Goal: Information Seeking & Learning: Learn about a topic

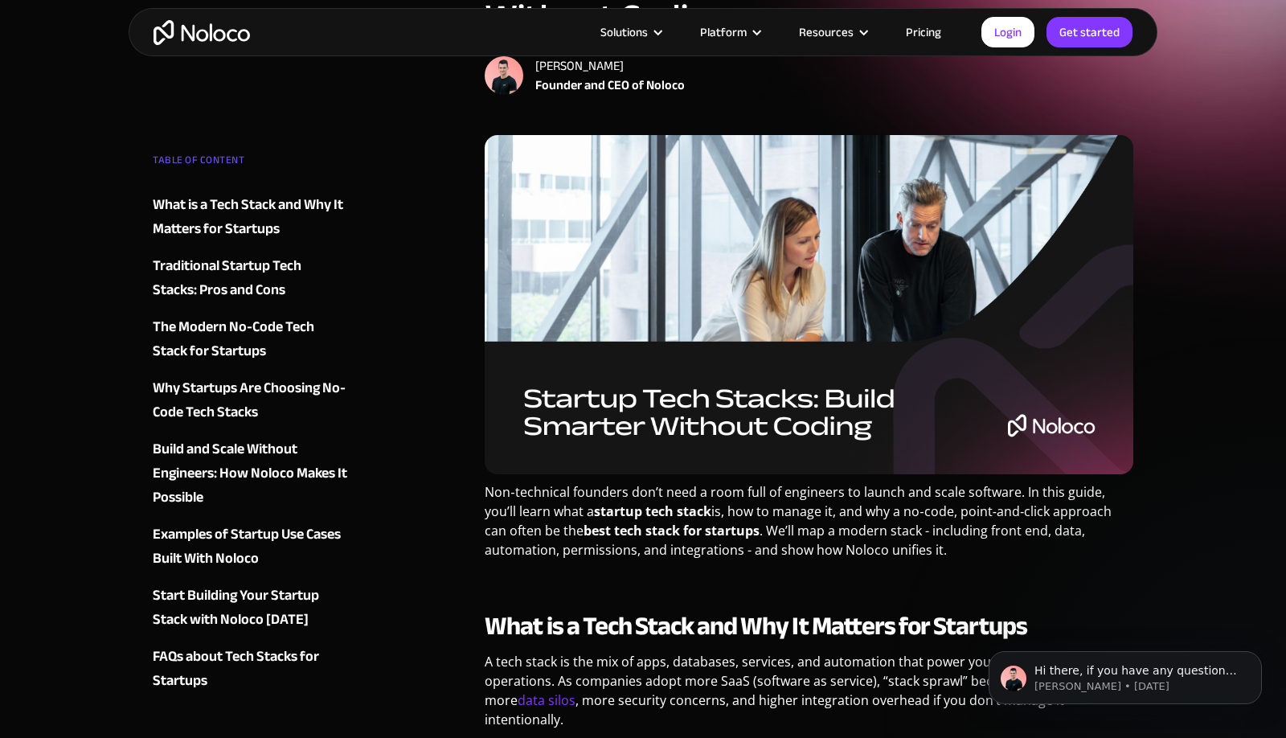
scroll to position [210, 0]
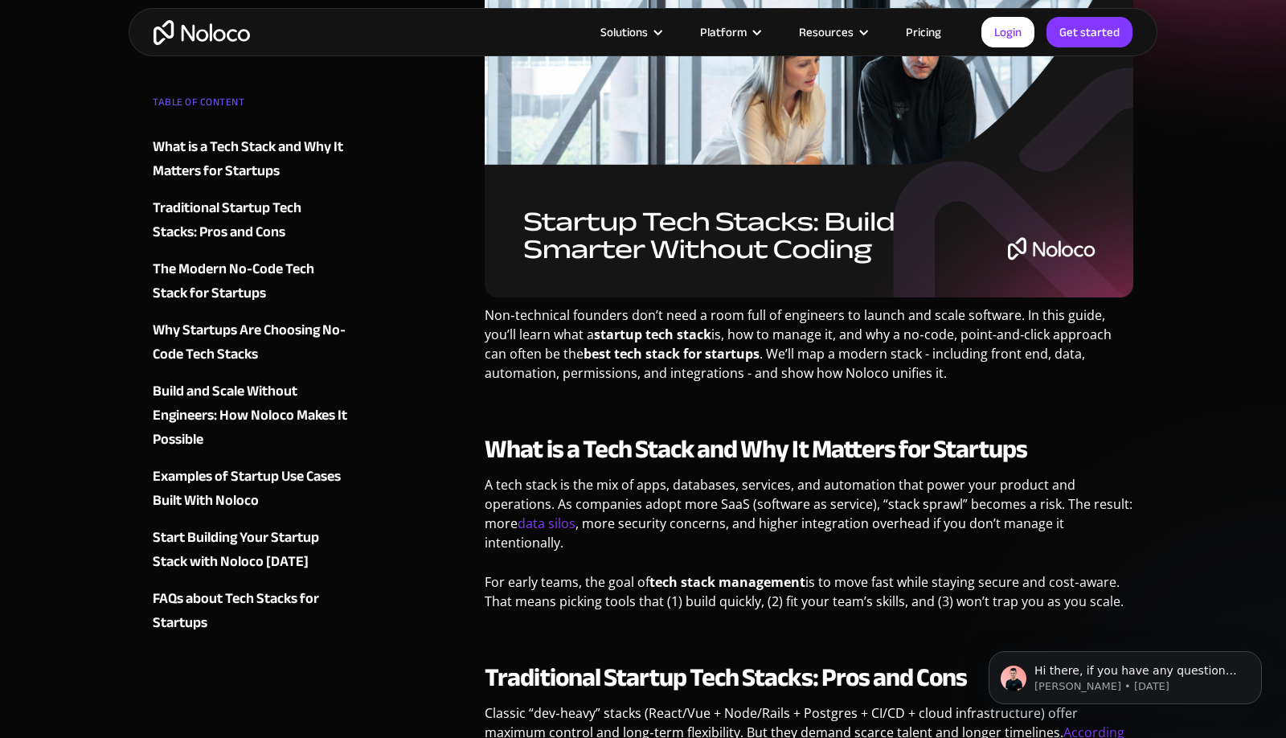
scroll to position [393, 0]
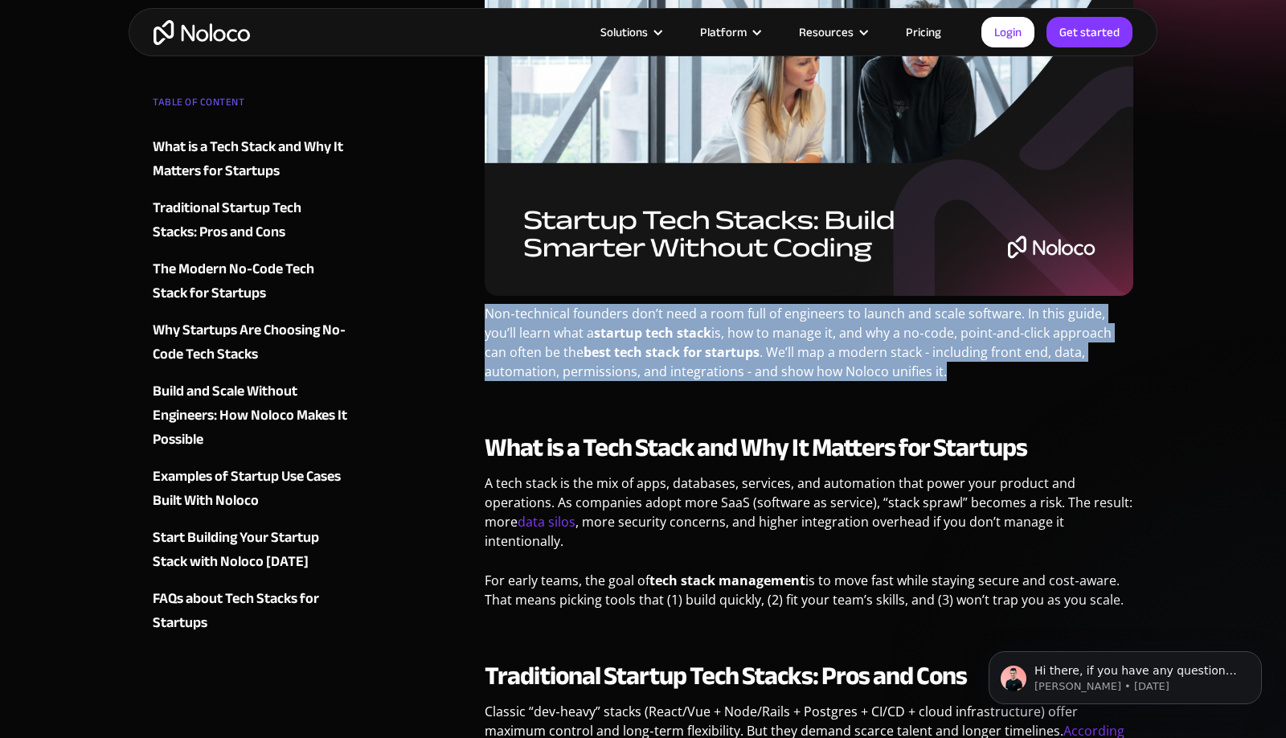
drag, startPoint x: 483, startPoint y: 314, endPoint x: 953, endPoint y: 375, distance: 473.5
copy p "Non‑technical founders don’t need a room full of engineers to launch and scale …"
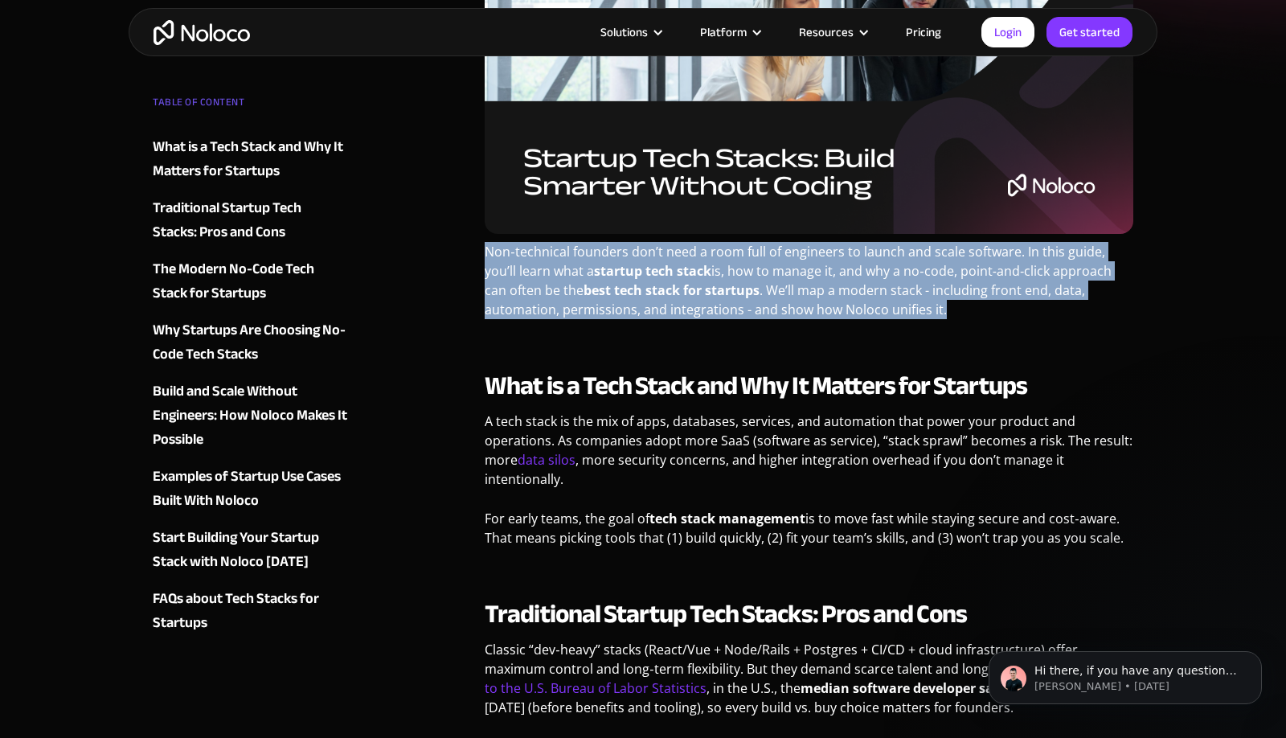
scroll to position [412, 0]
